Goal: Communication & Community: Ask a question

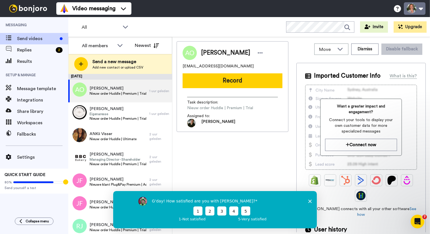
click at [415, 9] on button at bounding box center [415, 8] width 22 height 13
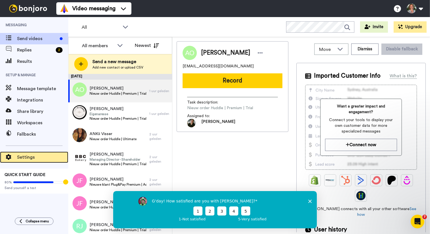
click at [37, 154] on span "Settings" at bounding box center [42, 157] width 51 height 7
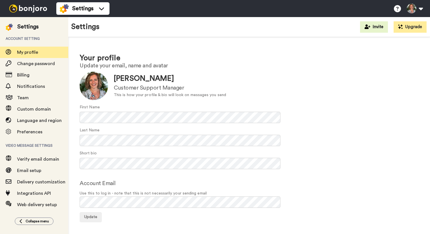
scroll to position [0, 0]
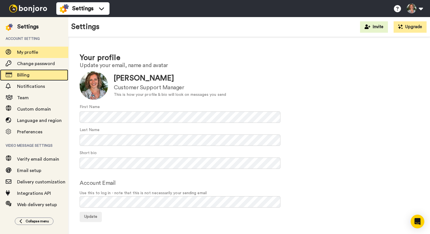
click at [32, 75] on span "Billing" at bounding box center [42, 75] width 51 height 7
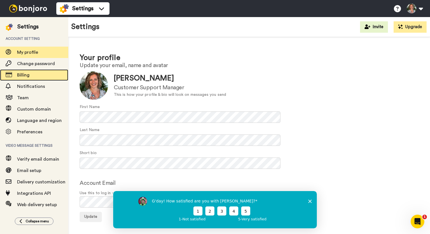
scroll to position [0, 0]
click at [312, 200] on div "G'day! How satisfied are you with Bonjoro? 1 2 3 4 5 1 - Not satisfied 5 - Very…" at bounding box center [215, 209] width 204 height 37
click at [311, 201] on icon "Enquête sluiten" at bounding box center [309, 200] width 3 height 3
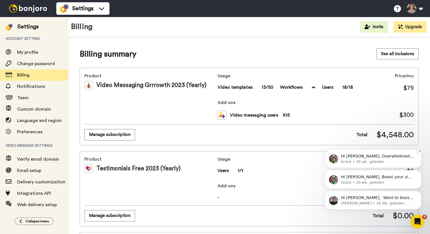
click at [417, 152] on button "Dismiss notification" at bounding box center [419, 150] width 7 height 7
click at [417, 172] on button "Dismiss notification" at bounding box center [419, 171] width 7 height 7
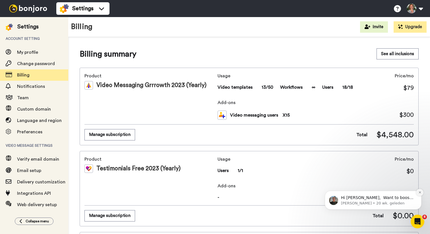
click at [417, 193] on button "Dismiss notification" at bounding box center [419, 192] width 7 height 7
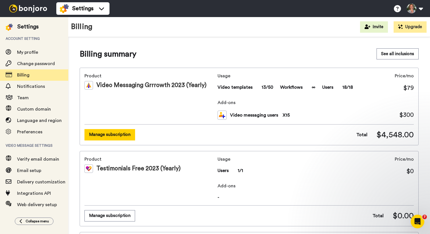
click at [99, 134] on button "Manage subscription" at bounding box center [110, 134] width 51 height 11
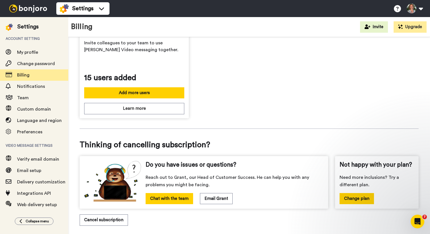
scroll to position [202, 0]
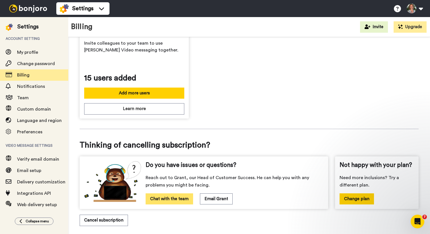
click at [189, 201] on button "Chat with the team" at bounding box center [170, 198] width 48 height 11
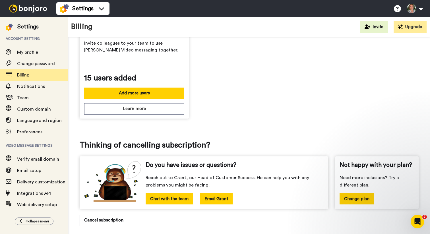
click at [209, 199] on button "Email Grant" at bounding box center [216, 198] width 33 height 11
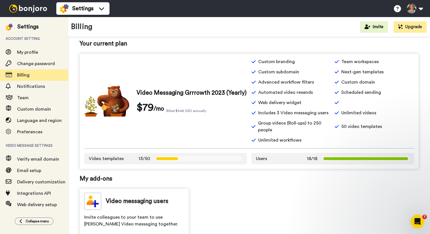
scroll to position [0, 0]
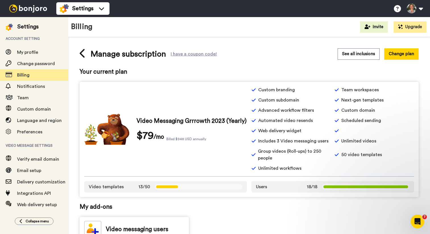
click at [87, 53] on div "Manage subscription" at bounding box center [123, 53] width 86 height 11
click at [85, 52] on icon at bounding box center [83, 53] width 6 height 10
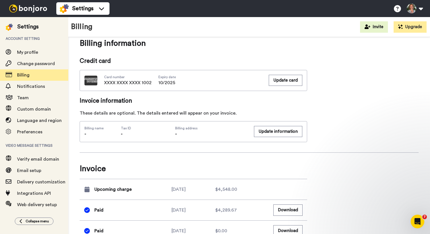
scroll to position [238, 0]
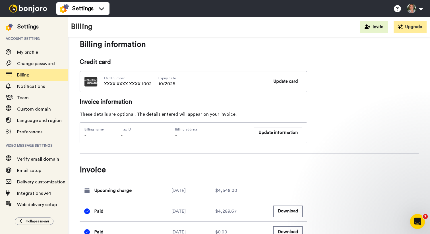
click at [420, 224] on div "Intercom Messenger openen" at bounding box center [416, 220] width 19 height 19
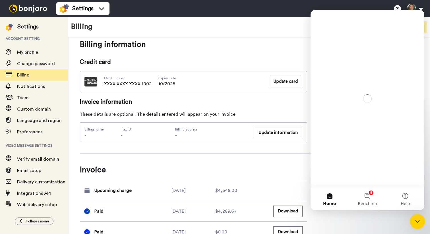
scroll to position [0, 0]
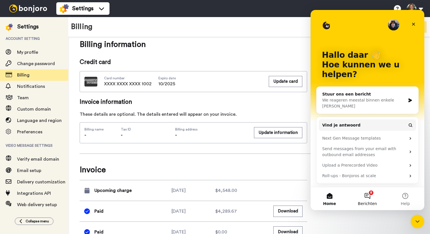
click at [375, 198] on button "8 Berichten" at bounding box center [368, 198] width 38 height 23
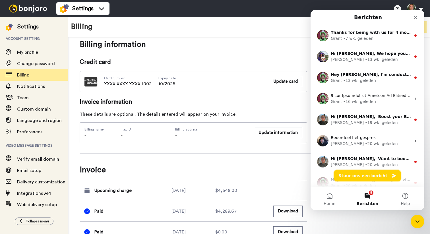
click at [369, 180] on button "Stuur ons een bericht" at bounding box center [367, 175] width 67 height 11
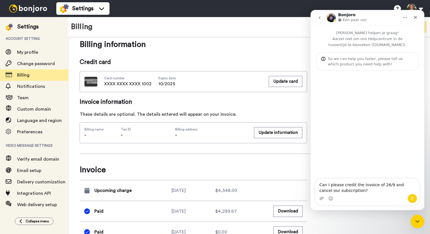
click at [329, 185] on textarea "Can I please credit the invoice of 26/9 and cancel our subscription?" at bounding box center [368, 186] width 104 height 15
type textarea "Can you please credit the invoice of 26/9 and cancel our subscription?"
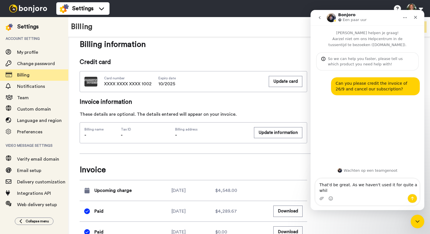
type textarea "That'd be great. As we haven't used it for quite a while"
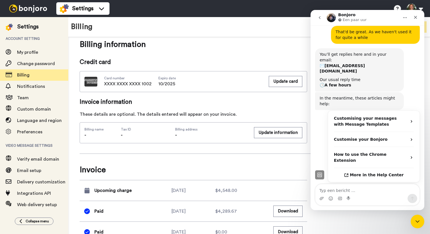
scroll to position [67, 0]
